Goal: Task Accomplishment & Management: Complete application form

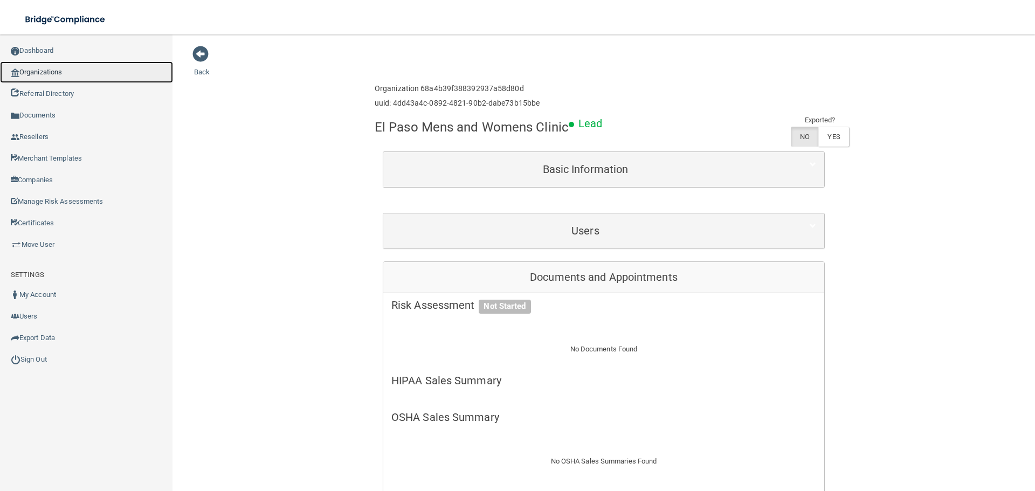
click at [60, 79] on link "Organizations" at bounding box center [86, 72] width 173 height 22
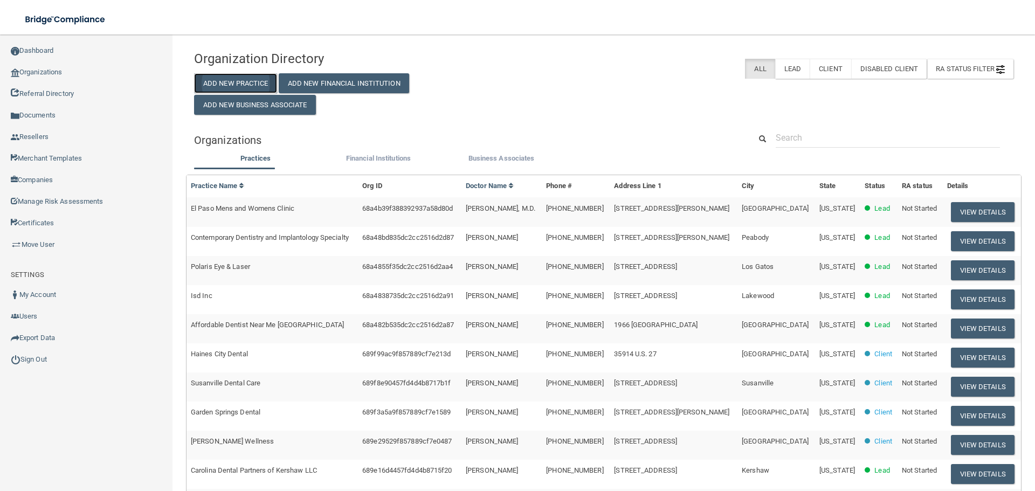
click at [254, 84] on button "Add New Practice" at bounding box center [235, 83] width 83 height 20
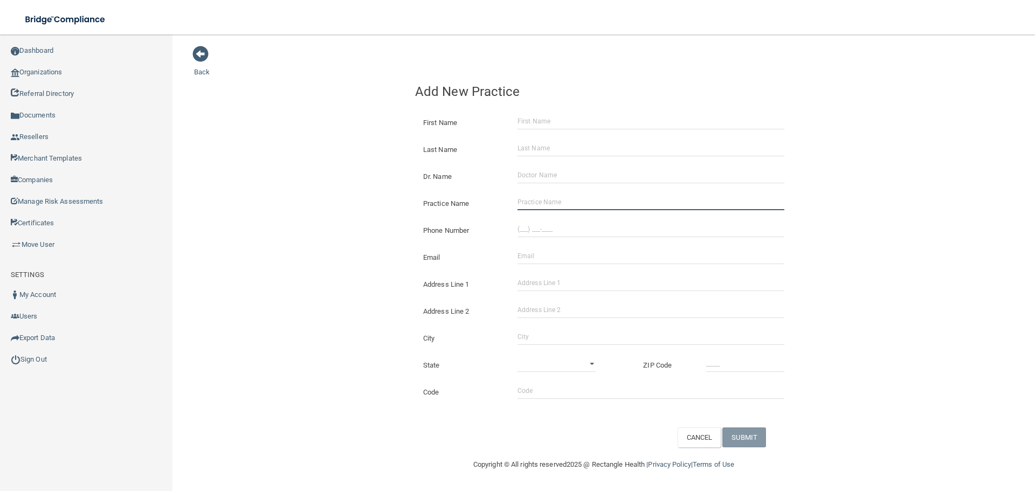
click at [589, 209] on input "Practice Name" at bounding box center [651, 202] width 267 height 16
paste input "Pauls Valley [MEDICAL_DATA]"
type input "Pauls Valley [MEDICAL_DATA]"
click at [574, 279] on input "Address Line 1" at bounding box center [651, 283] width 267 height 16
paste input "[STREET_ADDRESS]"
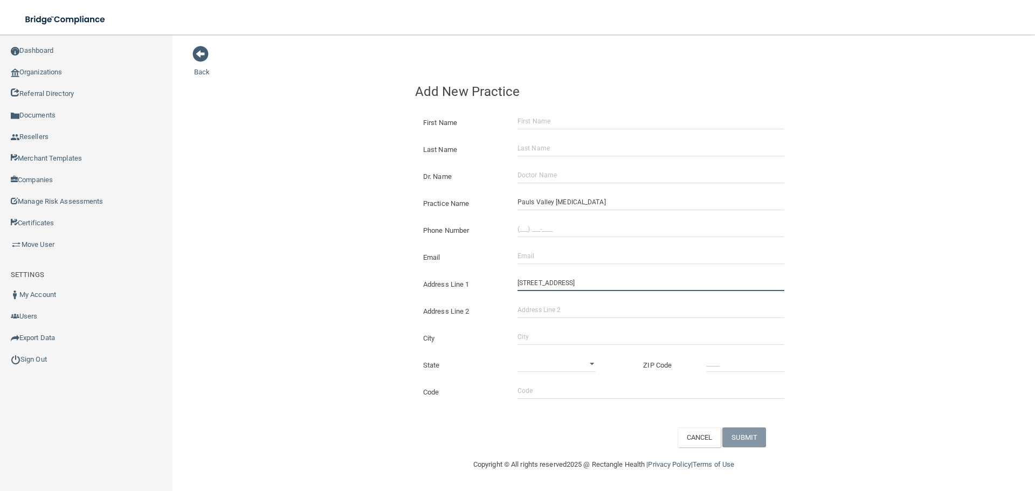
type input "[STREET_ADDRESS]"
click at [545, 338] on input "City" at bounding box center [651, 337] width 267 height 16
click at [539, 357] on select "[US_STATE] [US_STATE] [US_STATE] [US_STATE] [US_STATE] [US_STATE] [US_STATE] [U…" at bounding box center [557, 364] width 78 height 16
drag, startPoint x: 413, startPoint y: 342, endPoint x: 432, endPoint y: 343, distance: 18.9
click at [413, 342] on div "City [GEOGRAPHIC_DATA]" at bounding box center [604, 334] width 394 height 27
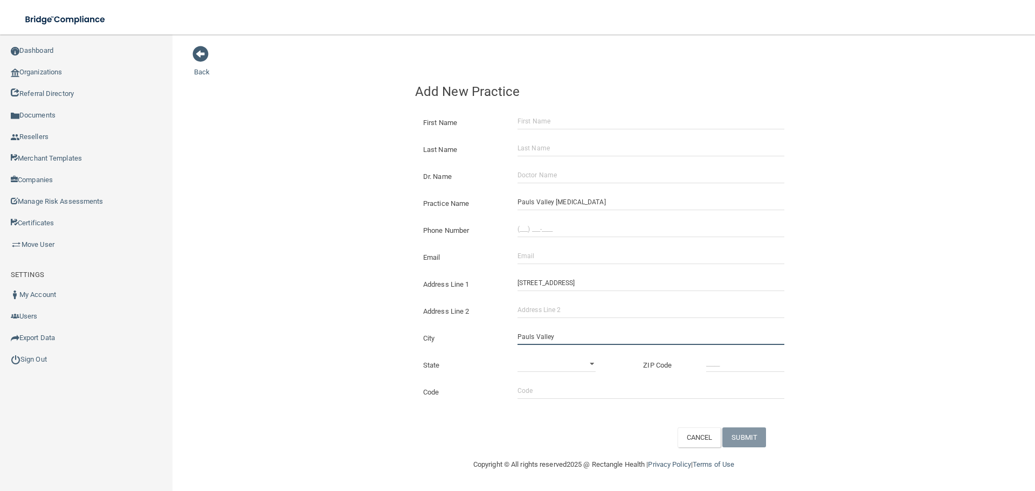
click at [536, 339] on input "Pauls Valley" at bounding box center [651, 337] width 267 height 16
type input "Pauls Valley"
click at [536, 363] on select "[US_STATE] [US_STATE] [US_STATE] [US_STATE] [US_STATE] [US_STATE] [US_STATE] [U…" at bounding box center [557, 364] width 78 height 16
select select "36"
click at [518, 356] on select "[US_STATE] [US_STATE] [US_STATE] [US_STATE] [US_STATE] [US_STATE] [US_STATE] [U…" at bounding box center [557, 364] width 78 height 16
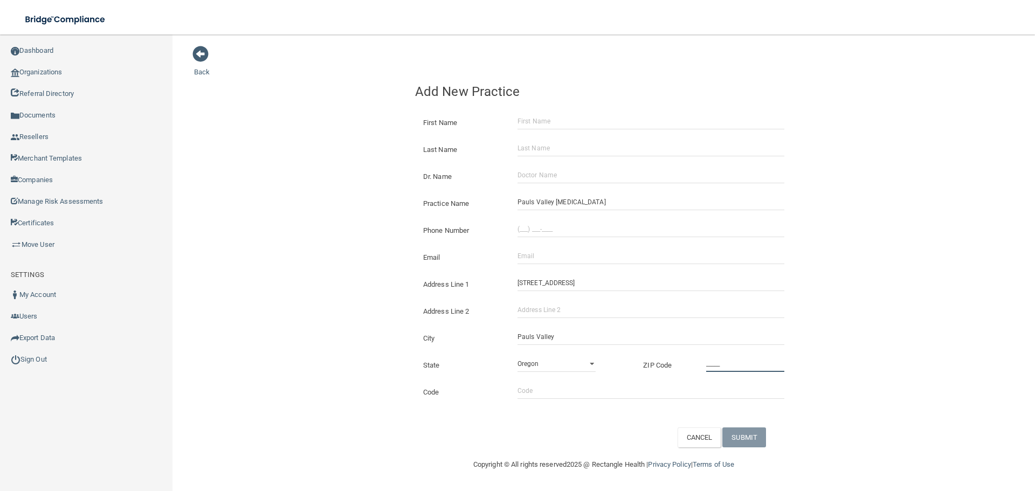
click at [750, 363] on input "_____" at bounding box center [745, 364] width 78 height 16
type input "73075"
click at [314, 323] on div "Back Add New Practice First Name Last Name Dr. Name Practice Name [GEOGRAPHIC_D…" at bounding box center [603, 246] width 819 height 402
click at [564, 252] on input "Email" at bounding box center [651, 256] width 267 height 16
paste input "[EMAIL_ADDRESS][DOMAIN_NAME]"
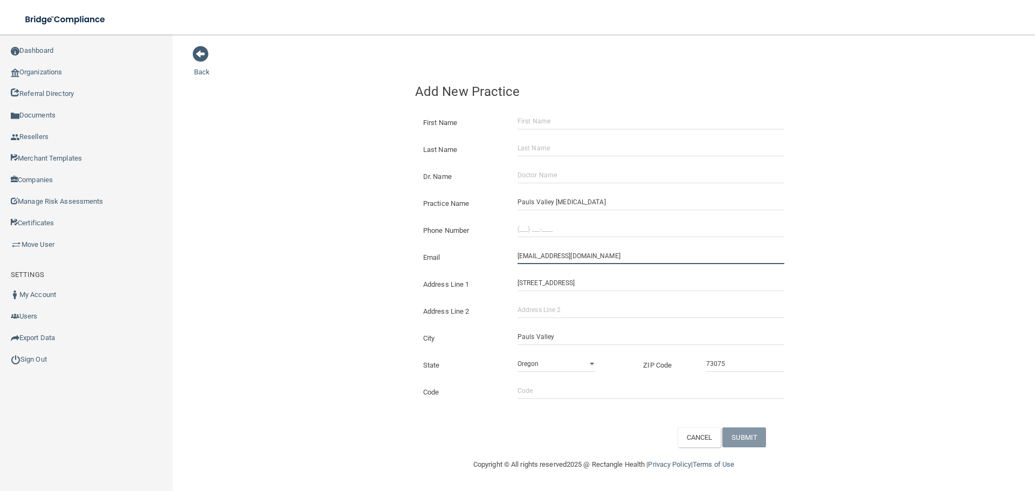
type input "[EMAIL_ADDRESS][DOMAIN_NAME]"
click at [325, 242] on div "Back Add New Practice First Name Last Name Dr. Name Practice Name [GEOGRAPHIC_D…" at bounding box center [603, 246] width 819 height 402
click at [529, 179] on input "Dr. Name" at bounding box center [651, 175] width 267 height 16
paste input "[PERSON_NAME]"
click at [299, 182] on div "Back Add New Practice First Name Last Name Dr. Name [PERSON_NAME] Practice Name…" at bounding box center [603, 246] width 819 height 402
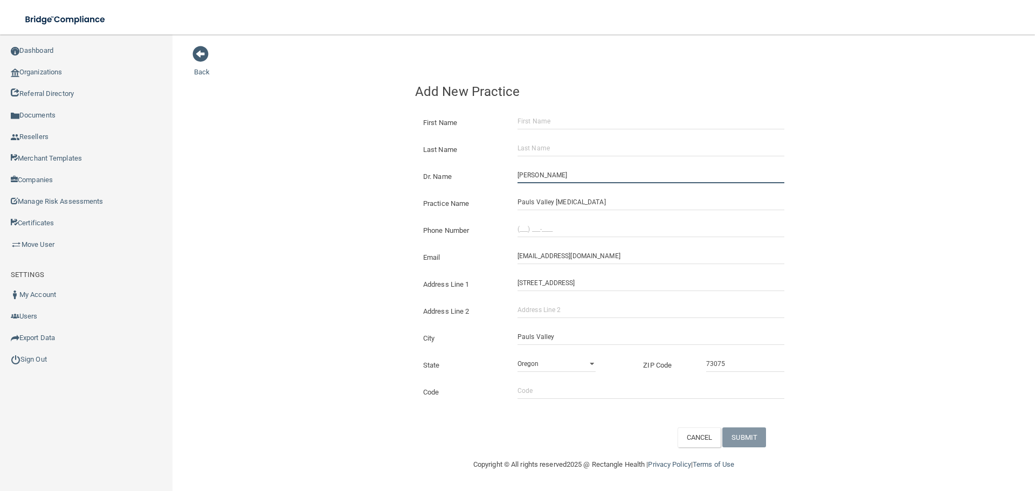
drag, startPoint x: 532, startPoint y: 176, endPoint x: 222, endPoint y: 142, distance: 311.9
click at [242, 156] on div "Back Add New Practice First Name Last Name Dr. Name [PERSON_NAME] Practice Name…" at bounding box center [603, 246] width 819 height 402
type input "[PERSON_NAME]"
click at [573, 123] on input "First Name" at bounding box center [651, 121] width 267 height 16
paste input "[PERSON_NAME]"
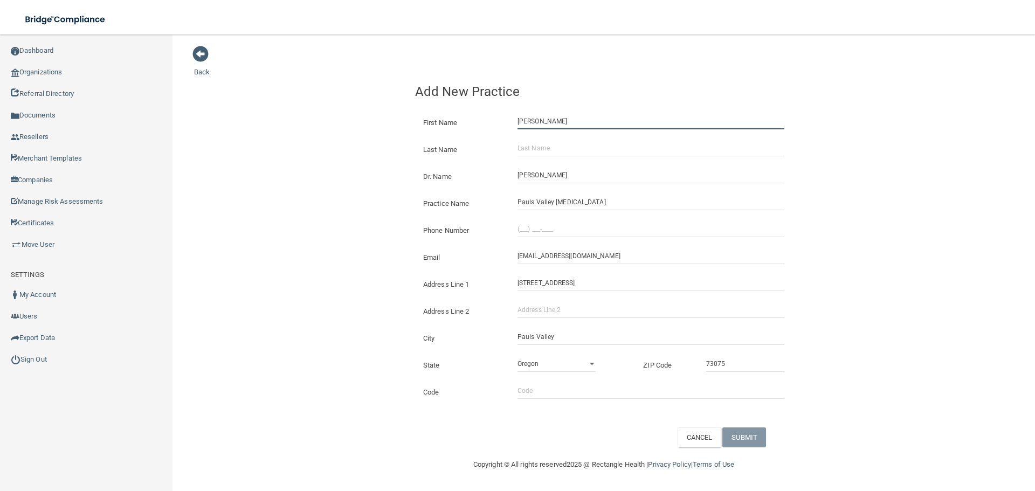
click at [567, 123] on input "[PERSON_NAME]" at bounding box center [651, 121] width 267 height 16
type input "Daisy"
click at [544, 145] on input "Last Name" at bounding box center [651, 148] width 267 height 16
paste input "Black"
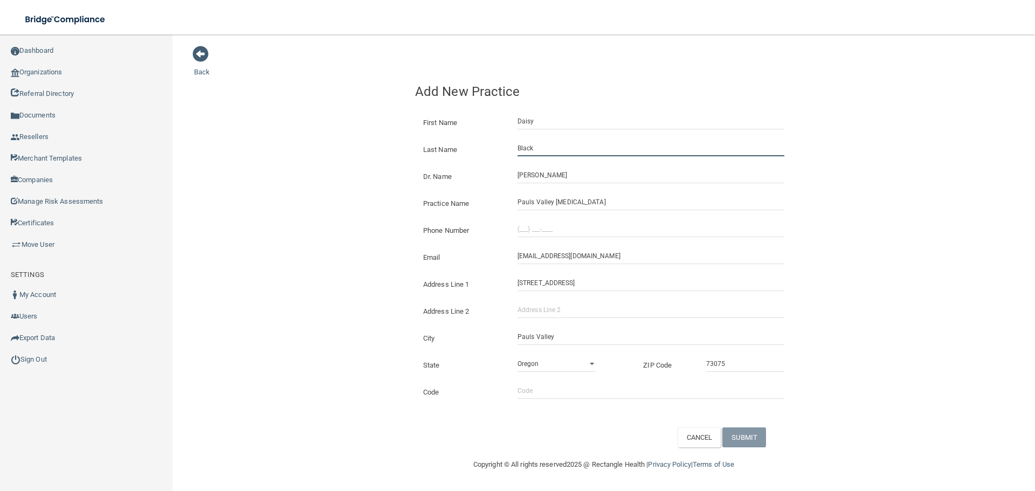
type input "Black"
drag, startPoint x: 312, startPoint y: 148, endPoint x: 74, endPoint y: 256, distance: 261.5
click at [305, 157] on div "Back Add New Practice First Name [PERSON_NAME] Last Name Black Dr. Name [PERSON…" at bounding box center [603, 246] width 819 height 402
drag, startPoint x: 555, startPoint y: 230, endPoint x: 331, endPoint y: 241, distance: 224.0
click at [554, 230] on input "(___) ___-____" at bounding box center [651, 229] width 267 height 16
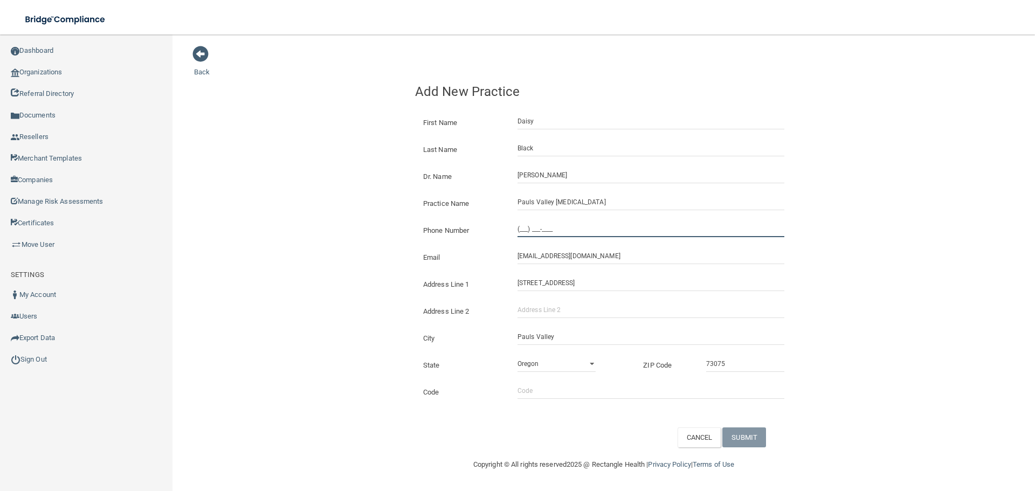
paste input "405) 926-2033"
type input "[PHONE_NUMBER]"
click at [331, 241] on div "Back Add New Practice First Name [PERSON_NAME] Last Name Black Dr. Name [PERSON…" at bounding box center [603, 246] width 819 height 402
click at [734, 439] on button "SUBMIT" at bounding box center [744, 437] width 44 height 20
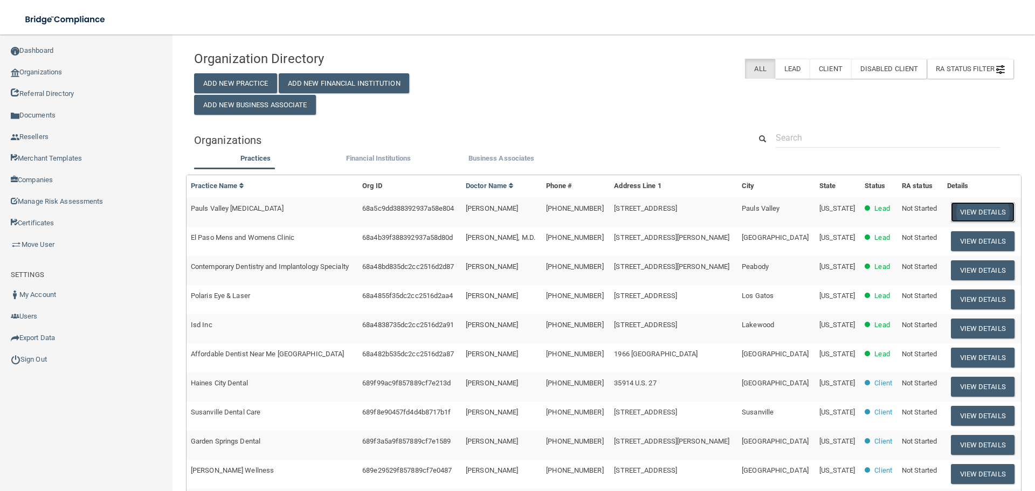
click at [968, 203] on button "View Details" at bounding box center [983, 212] width 64 height 20
